Goal: Contribute content: Add original content to the website for others to see

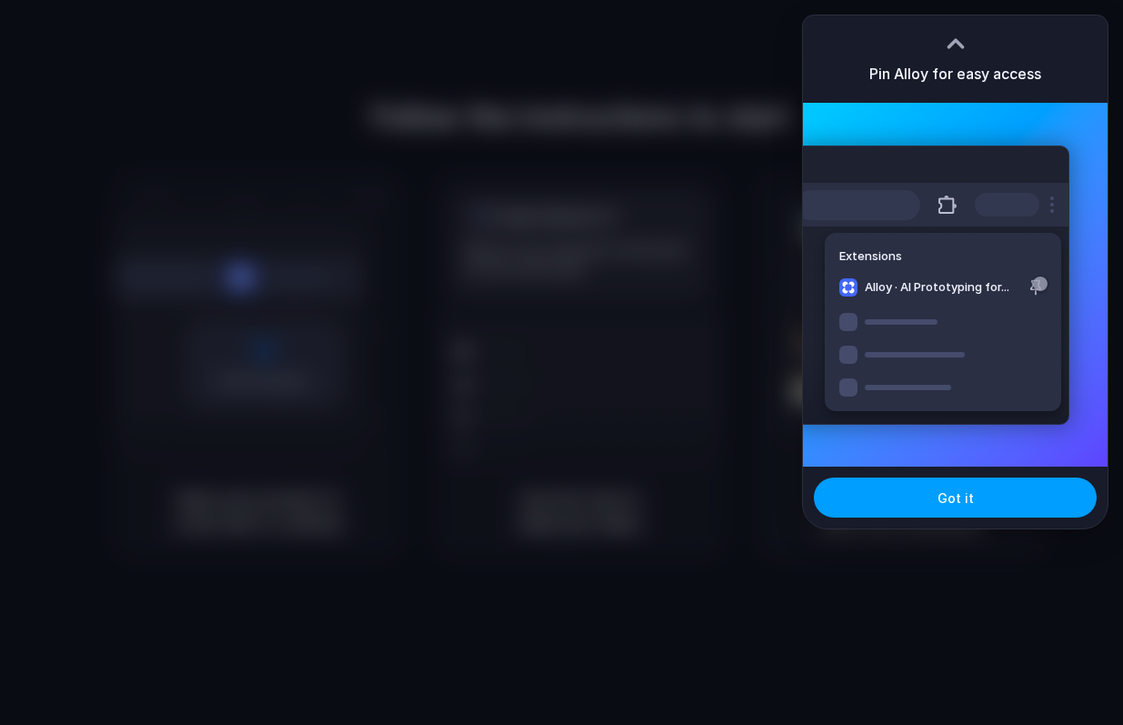
click at [963, 481] on button "Got it" at bounding box center [955, 498] width 283 height 40
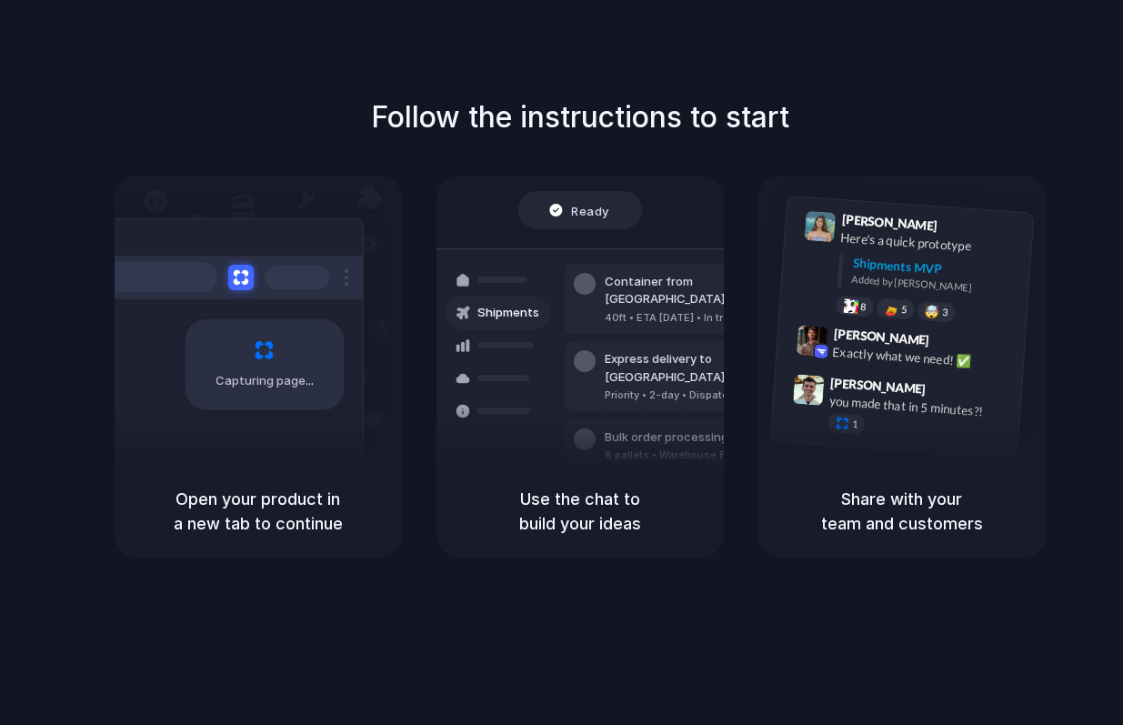
click at [166, 430] on div "Capturing page" at bounding box center [226, 357] width 275 height 279
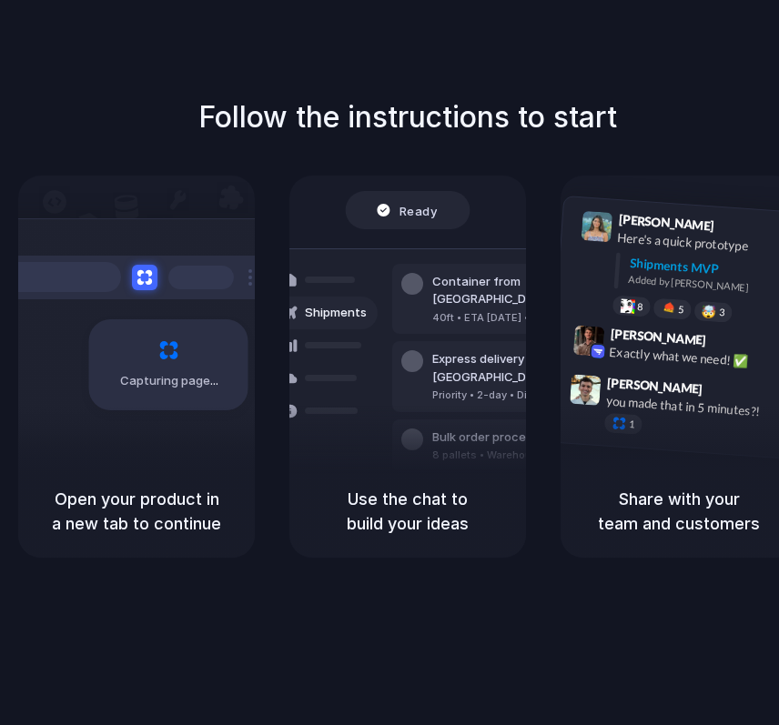
click at [389, 363] on div at bounding box center [389, 363] width 0 height 0
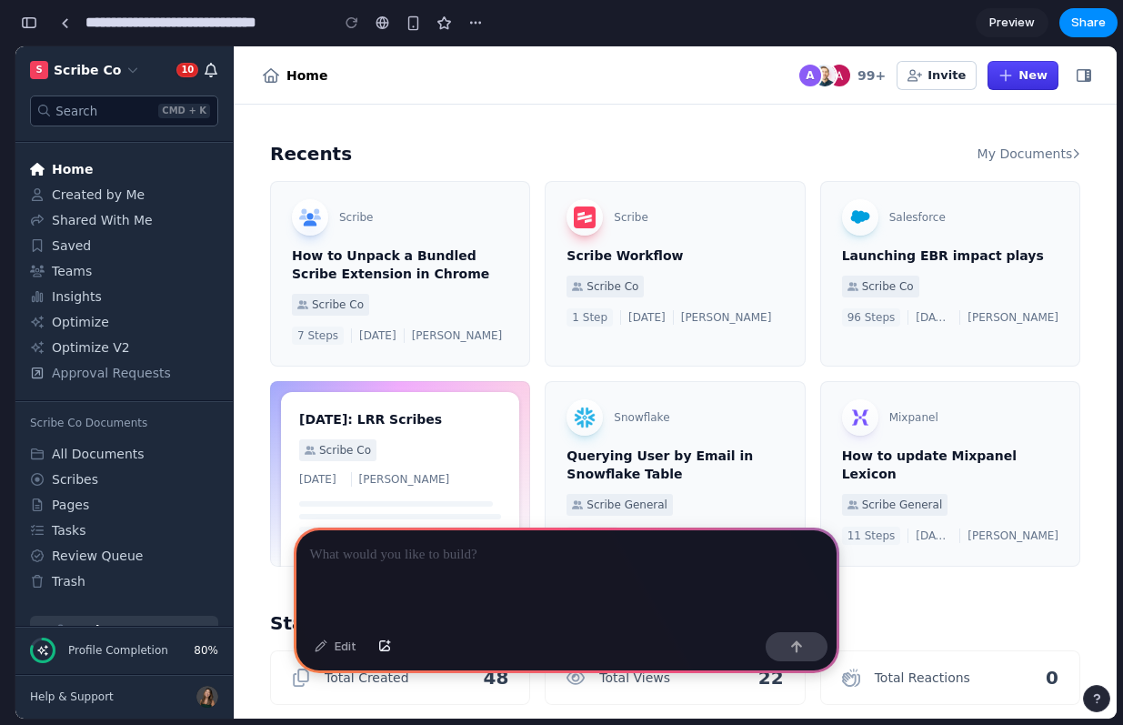
click at [613, 588] on div at bounding box center [567, 576] width 546 height 97
click at [576, 579] on div at bounding box center [567, 576] width 546 height 97
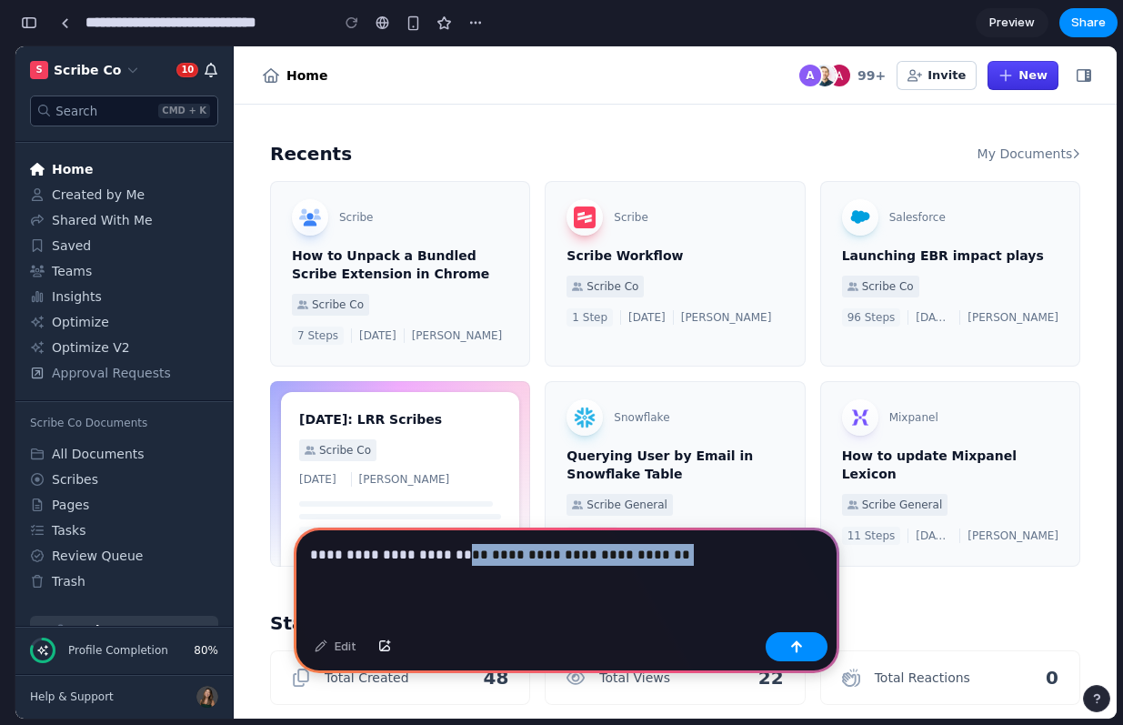
drag, startPoint x: 458, startPoint y: 557, endPoint x: 809, endPoint y: 544, distance: 350.4
click at [809, 544] on p "**********" at bounding box center [566, 555] width 513 height 22
click at [798, 636] on button "button" at bounding box center [797, 646] width 62 height 29
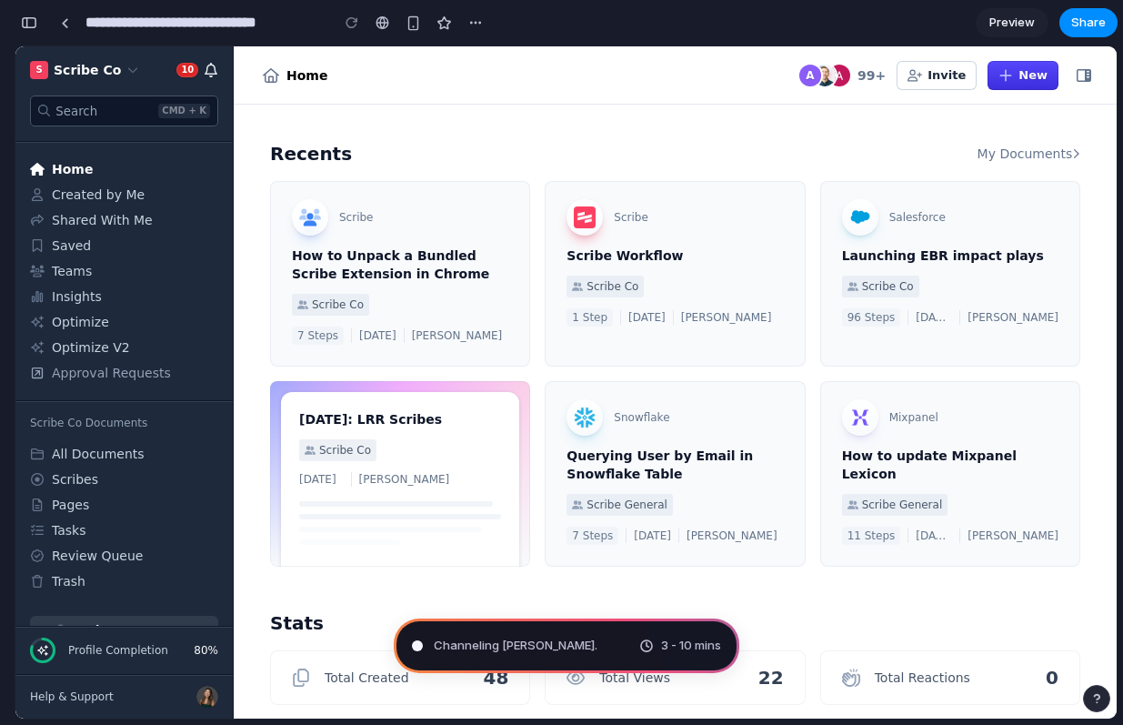
click at [851, 151] on div "Recents My Documents" at bounding box center [675, 153] width 811 height 25
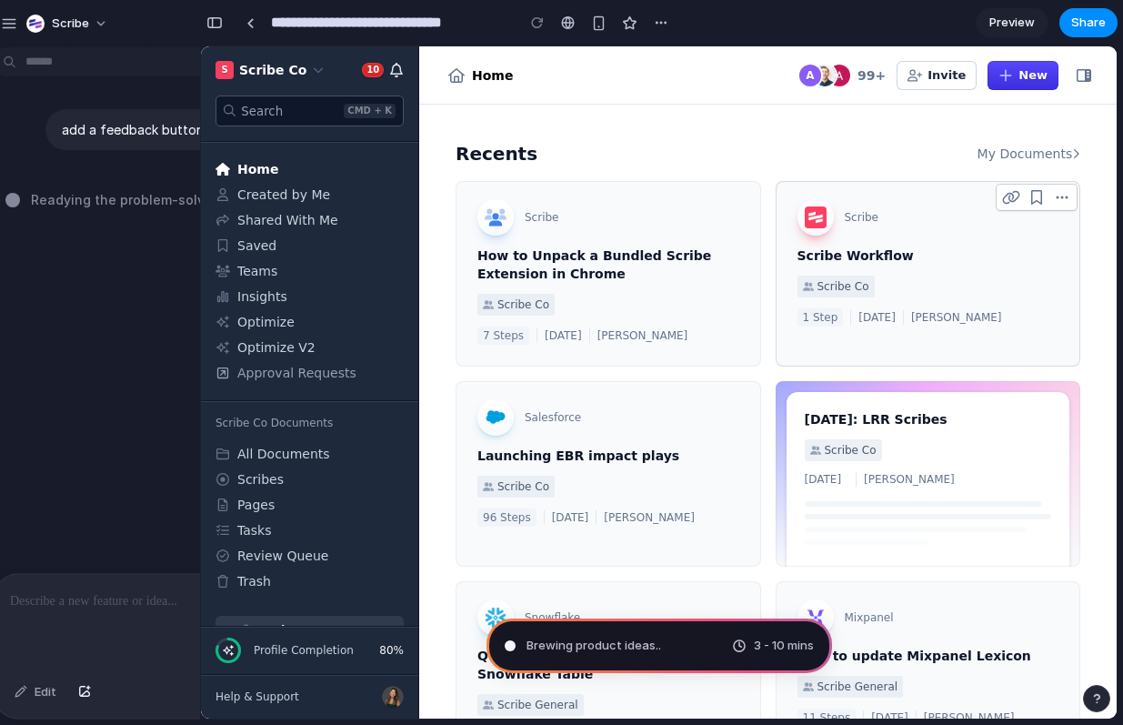
type input "**********"
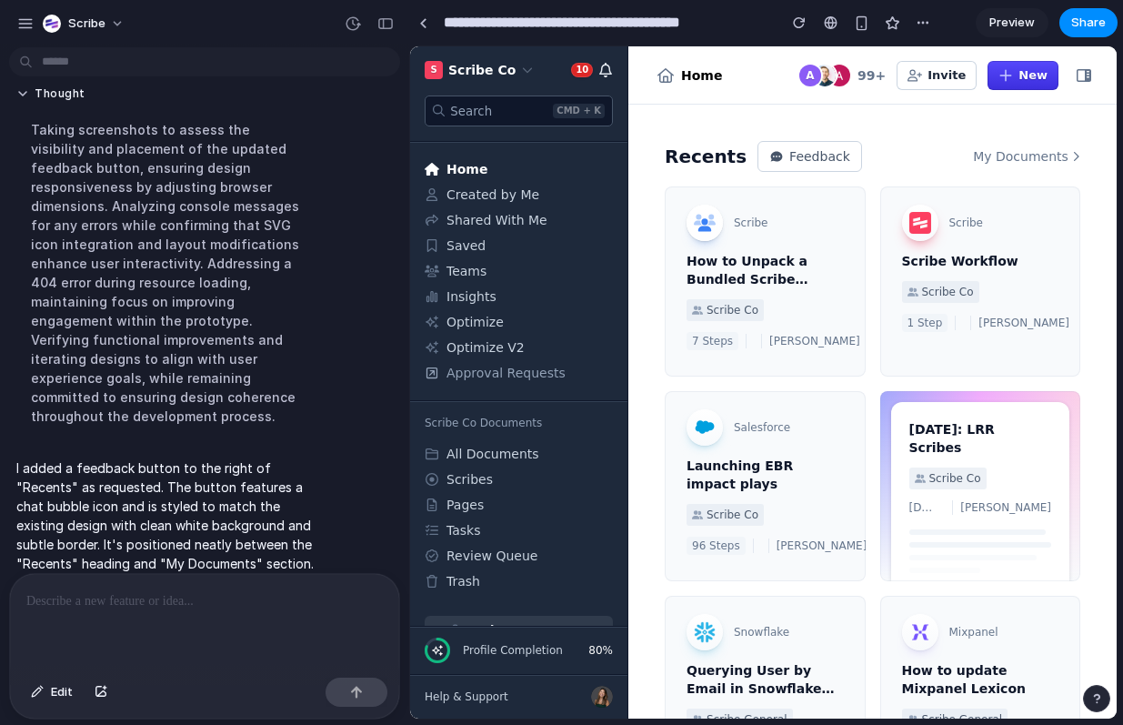
click at [272, 635] on div at bounding box center [204, 622] width 389 height 96
click at [803, 158] on span "Feedback" at bounding box center [820, 156] width 61 height 18
click at [200, 639] on div at bounding box center [204, 622] width 389 height 96
click at [512, 318] on span "Optimize" at bounding box center [530, 322] width 166 height 18
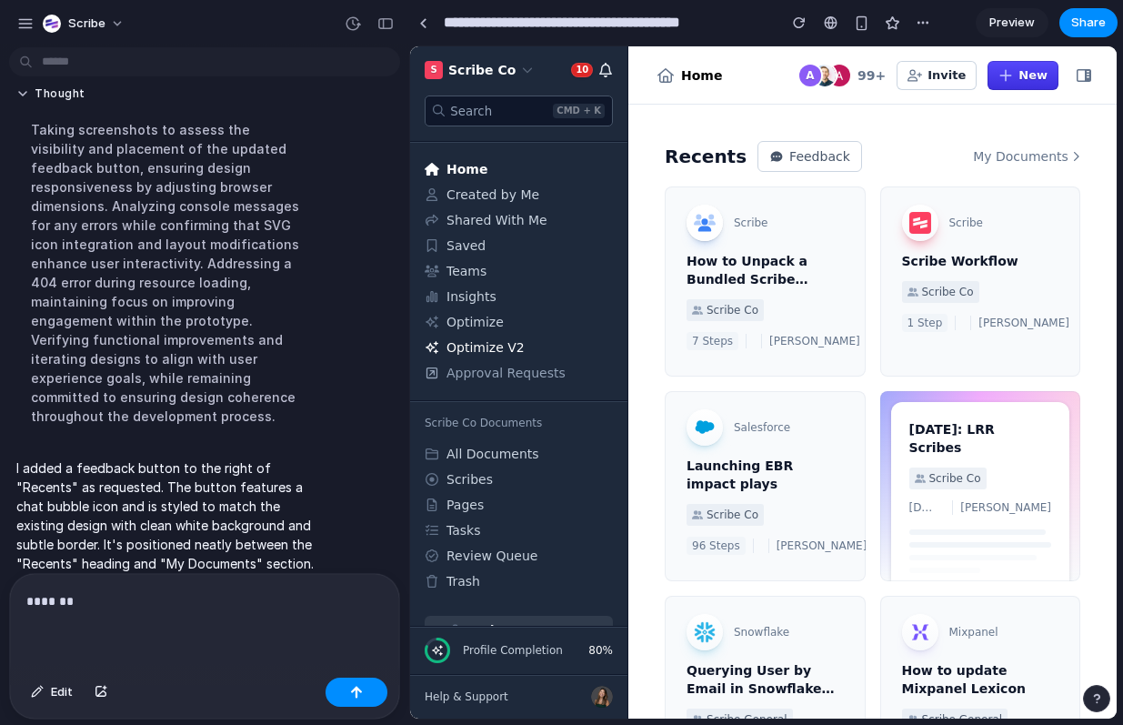
click at [500, 345] on span "Optimize V2" at bounding box center [530, 347] width 166 height 18
click at [501, 346] on span "Optimize V2" at bounding box center [530, 347] width 166 height 18
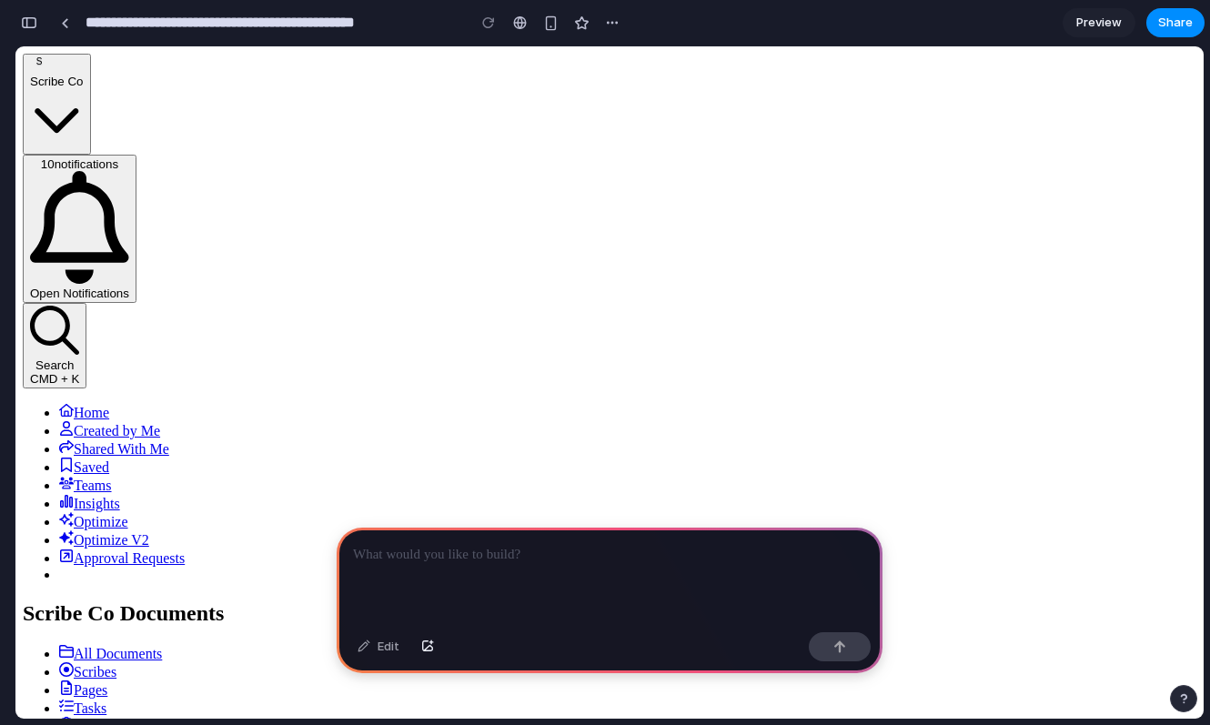
scroll to position [1, 0]
click at [654, 630] on div "Edit" at bounding box center [610, 649] width 546 height 48
click at [654, 592] on div at bounding box center [610, 576] width 546 height 97
